Goal: Task Accomplishment & Management: Use online tool/utility

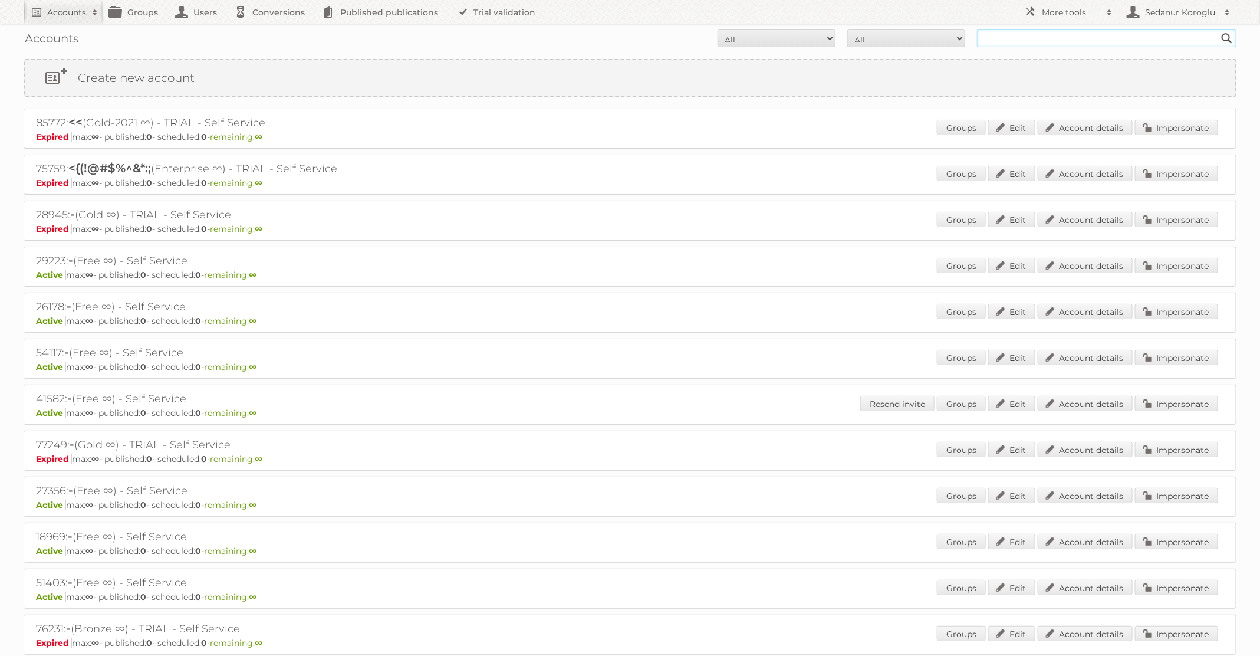
click at [1049, 44] on input "text" at bounding box center [1106, 38] width 259 height 18
type input "[DOMAIN_NAME]"
click at [1218, 29] on input "Search" at bounding box center [1227, 38] width 18 height 18
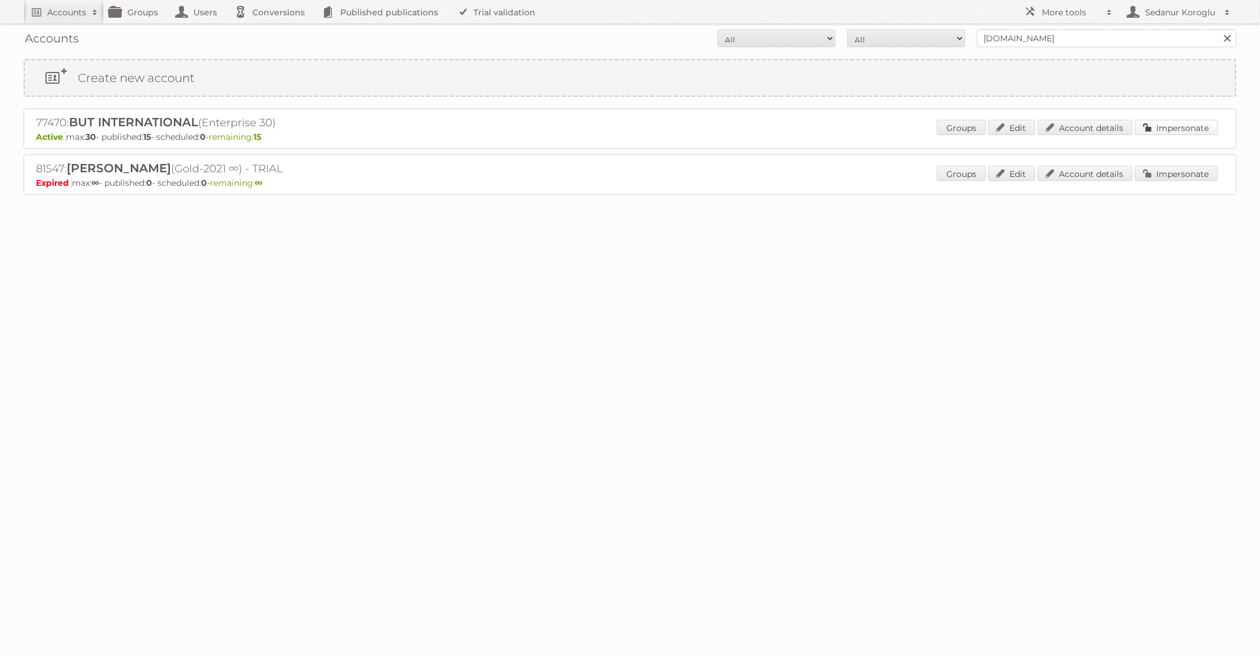
click at [1191, 129] on link "Impersonate" at bounding box center [1176, 127] width 83 height 15
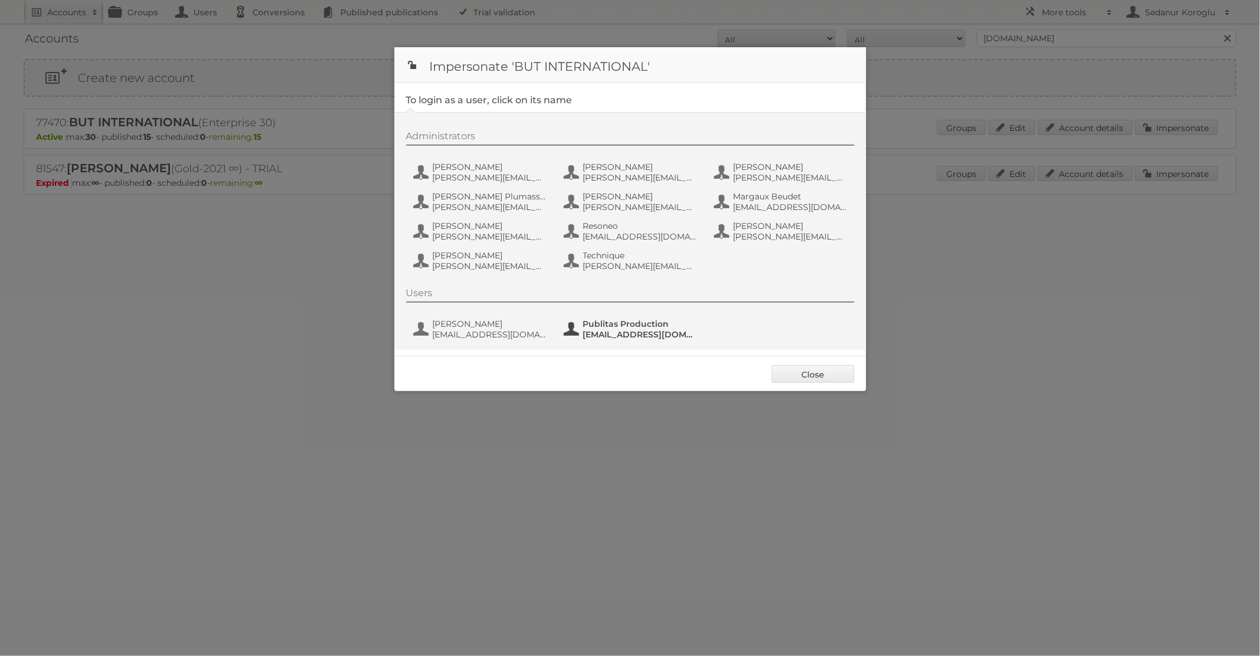
click at [570, 334] on button "Publitas Production [EMAIL_ADDRESS][DOMAIN_NAME][DOMAIN_NAME]" at bounding box center [632, 329] width 139 height 24
